Goal: Task Accomplishment & Management: Manage account settings

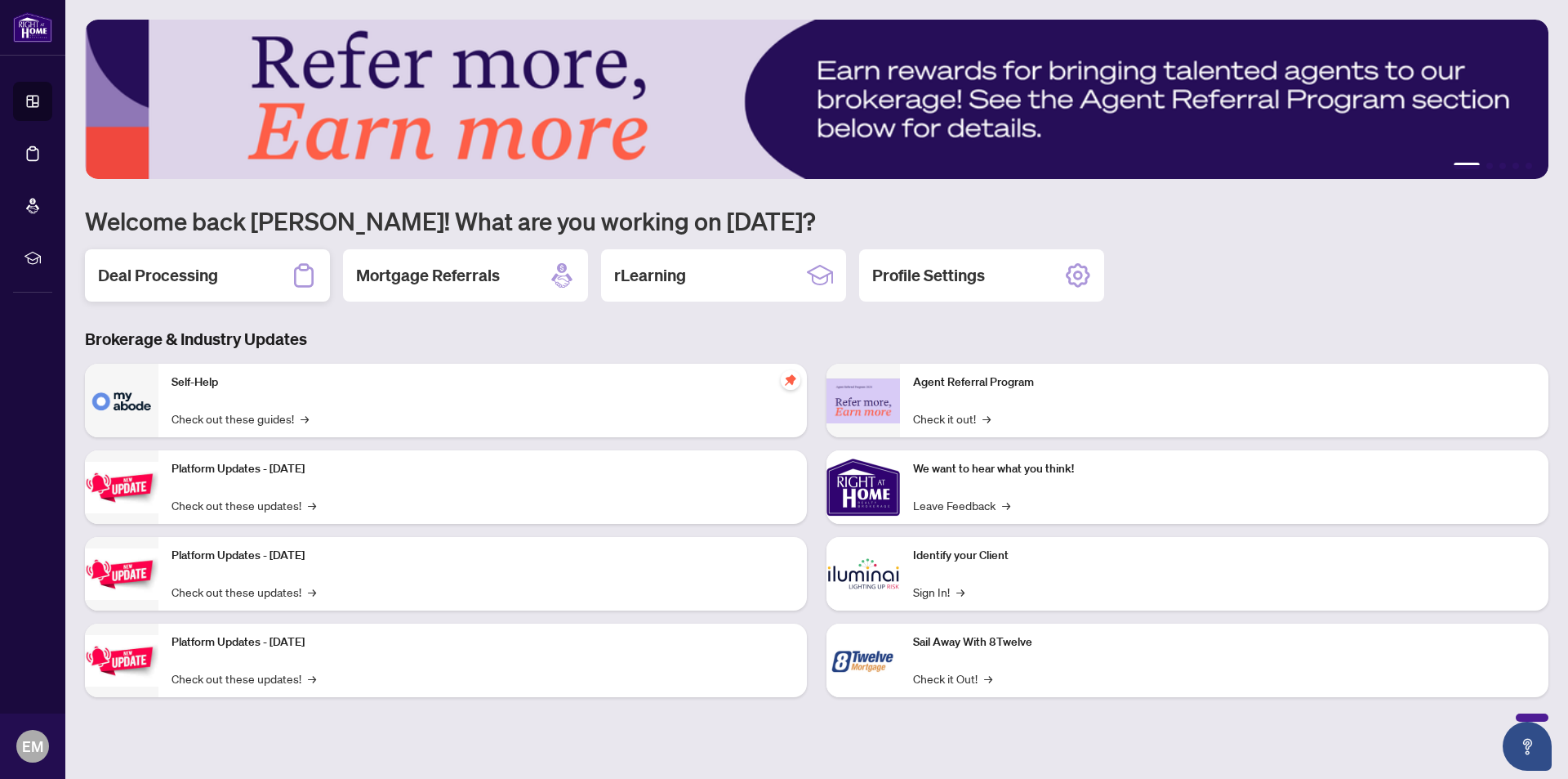
click at [176, 277] on h2 "Deal Processing" at bounding box center [158, 275] width 120 height 22
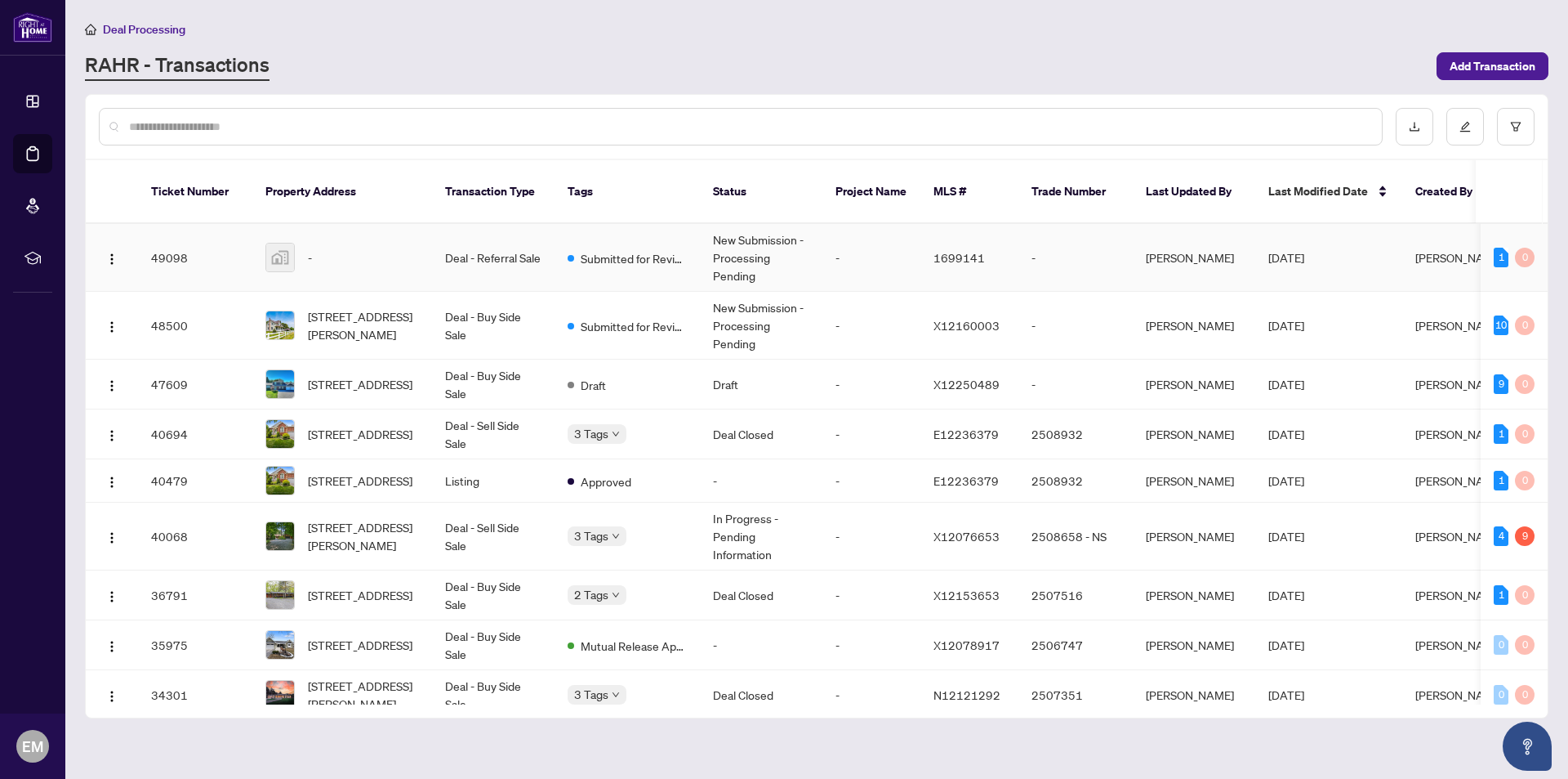
click at [475, 243] on td "Deal - Referral Sale" at bounding box center [493, 258] width 123 height 68
